Goal: Task Accomplishment & Management: Manage account settings

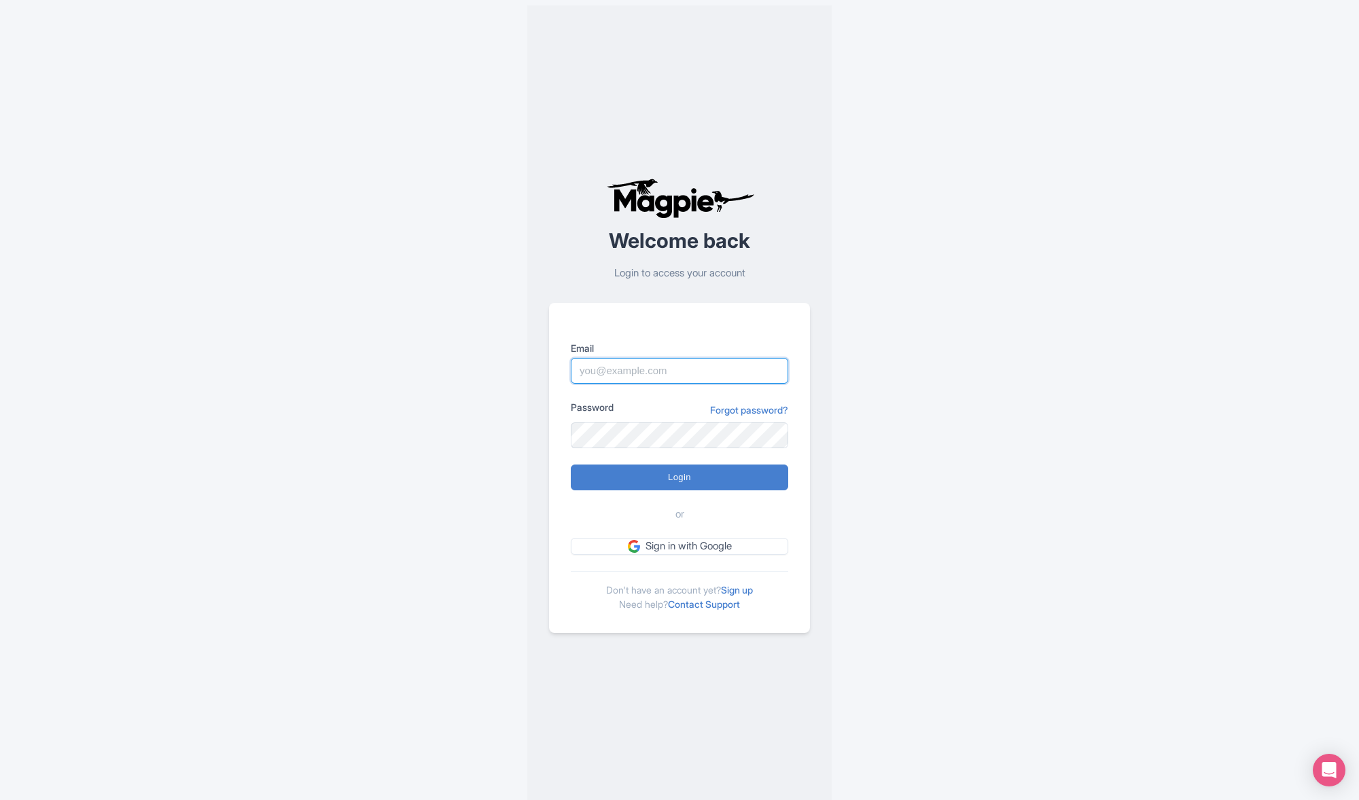
click at [651, 368] on input "Email" at bounding box center [679, 371] width 217 height 26
type input "[PERSON_NAME][EMAIL_ADDRESS][DOMAIN_NAME]"
click at [643, 476] on input "Login" at bounding box center [679, 478] width 217 height 26
type input "Logging in..."
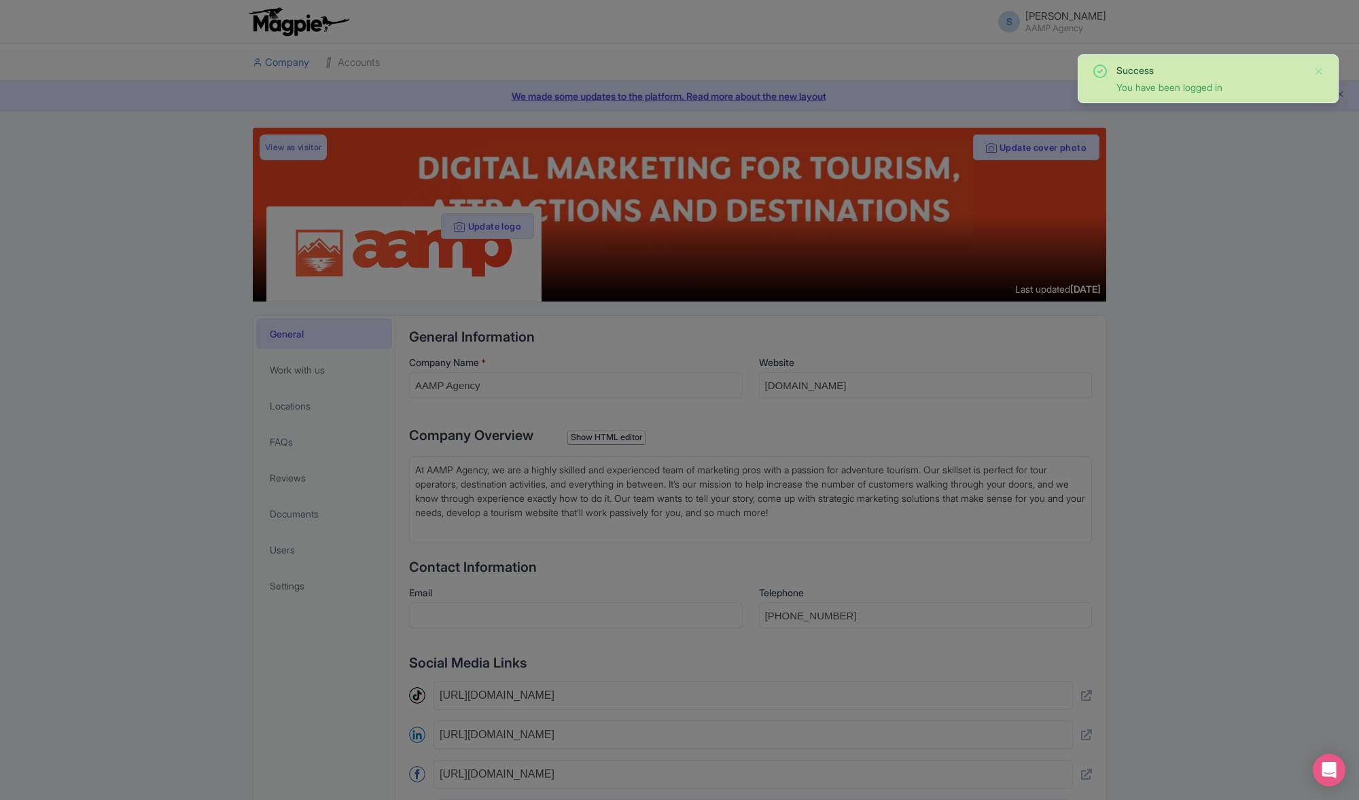
click at [1101, 67] on icon at bounding box center [1100, 71] width 16 height 16
click at [936, 111] on div at bounding box center [679, 400] width 1359 height 800
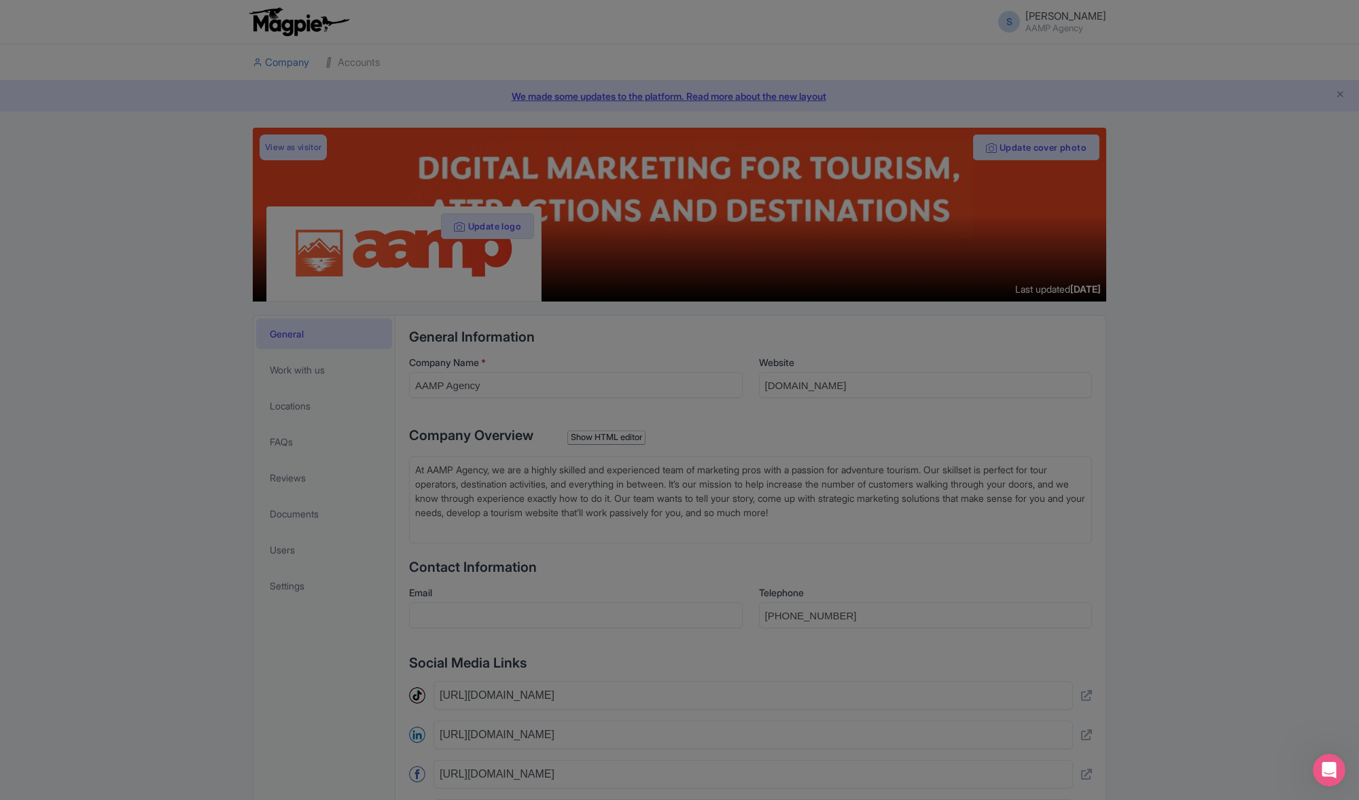
click at [672, 88] on div at bounding box center [679, 400] width 1359 height 800
click at [649, 101] on div at bounding box center [679, 400] width 1359 height 800
